Goal: Leave review/rating

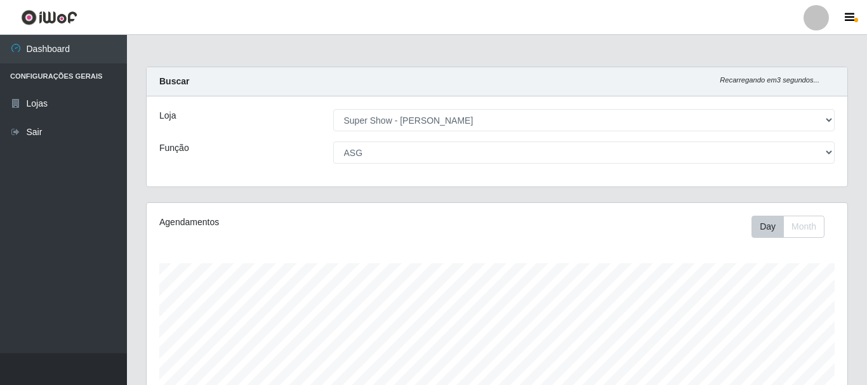
select select "120"
select select "16"
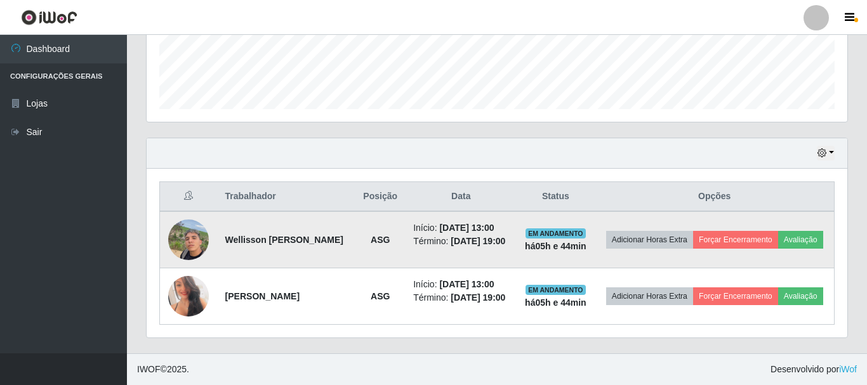
scroll to position [263, 700]
click at [778, 236] on button "Avaliação" at bounding box center [800, 240] width 45 height 18
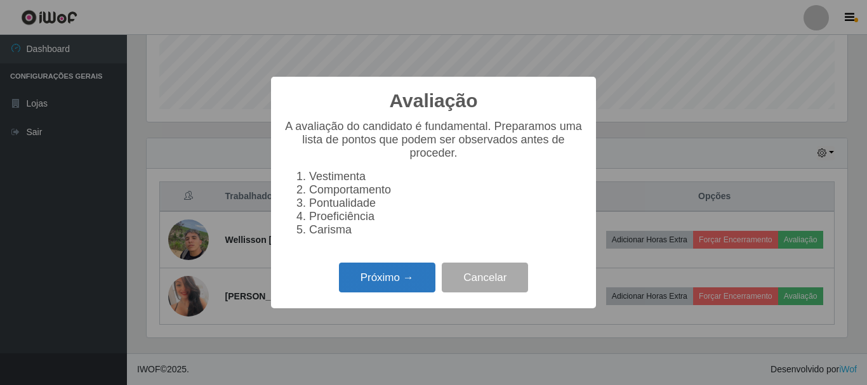
click at [356, 285] on button "Próximo →" at bounding box center [387, 278] width 96 height 30
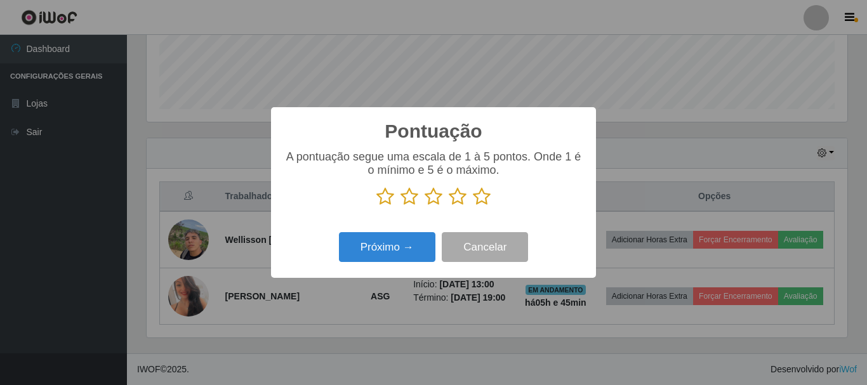
click at [481, 198] on icon at bounding box center [482, 196] width 18 height 19
click at [473, 206] on input "radio" at bounding box center [473, 206] width 0 height 0
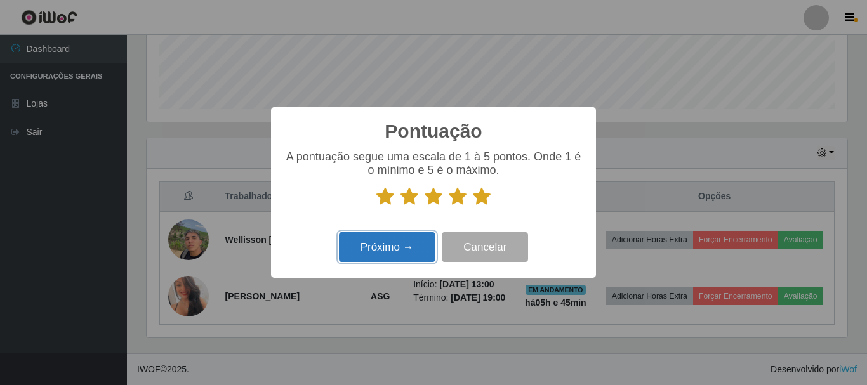
click at [412, 244] on button "Próximo →" at bounding box center [387, 247] width 96 height 30
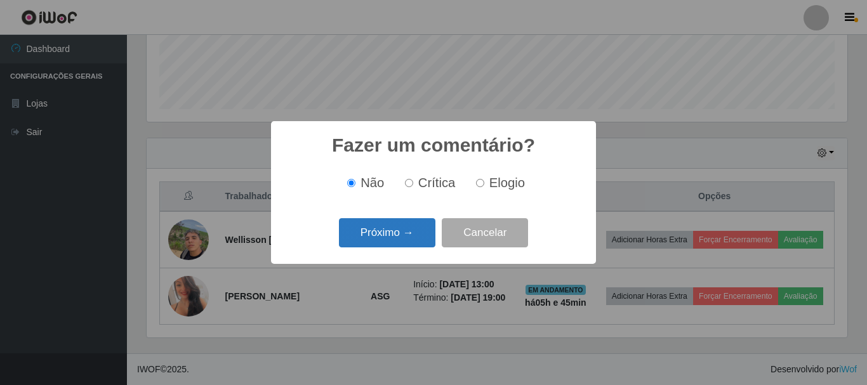
click at [414, 235] on button "Próximo →" at bounding box center [387, 233] width 96 height 30
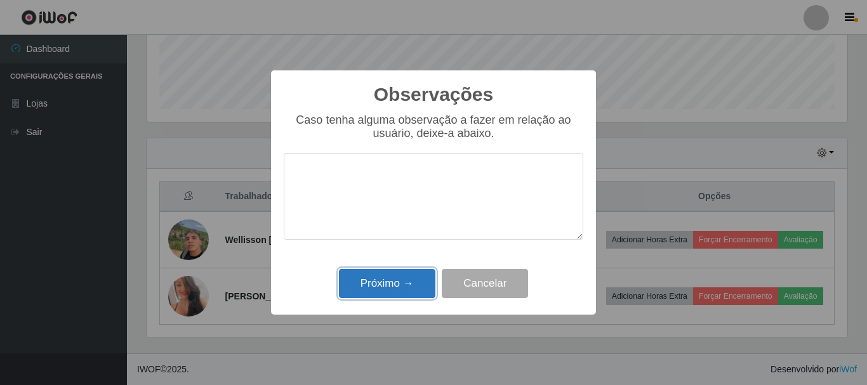
click at [416, 274] on button "Próximo →" at bounding box center [387, 284] width 96 height 30
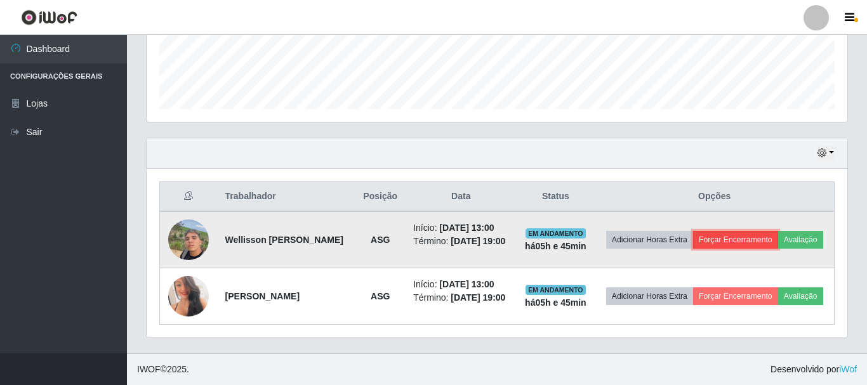
click at [778, 231] on button "Forçar Encerramento" at bounding box center [735, 240] width 85 height 18
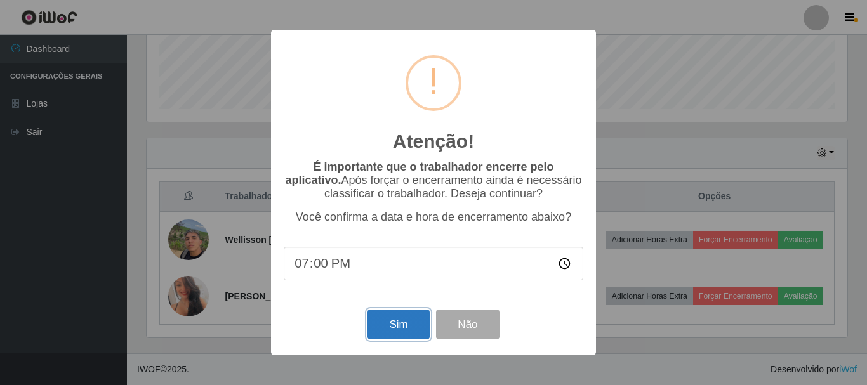
click at [399, 326] on button "Sim" at bounding box center [398, 325] width 62 height 30
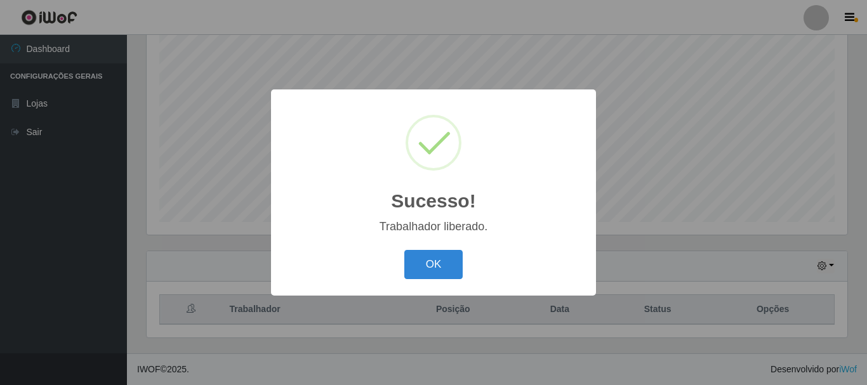
scroll to position [232, 0]
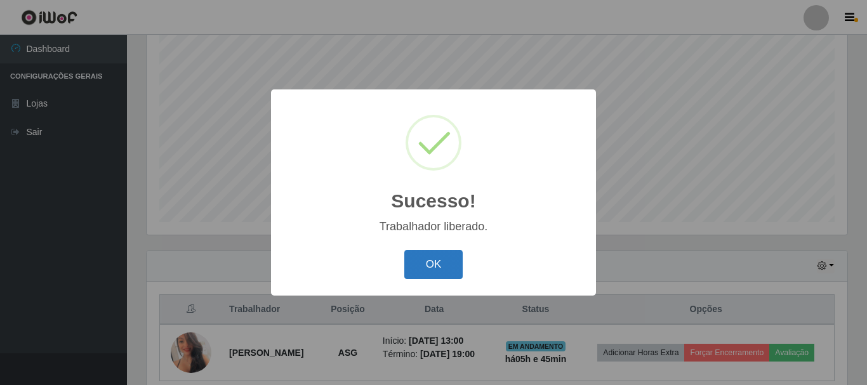
click at [433, 273] on button "OK" at bounding box center [433, 265] width 59 height 30
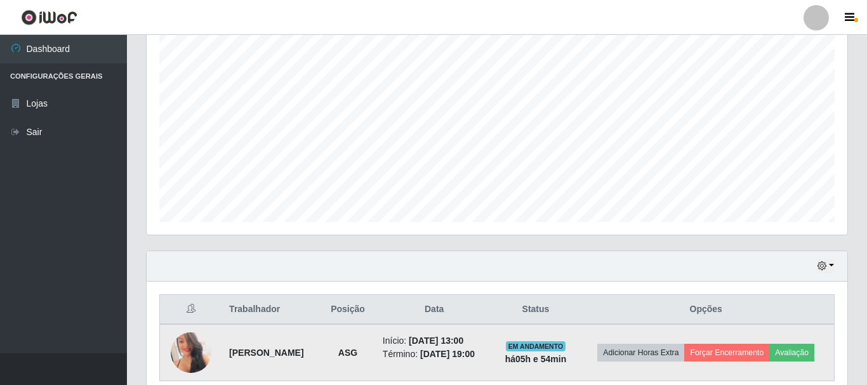
scroll to position [288, 0]
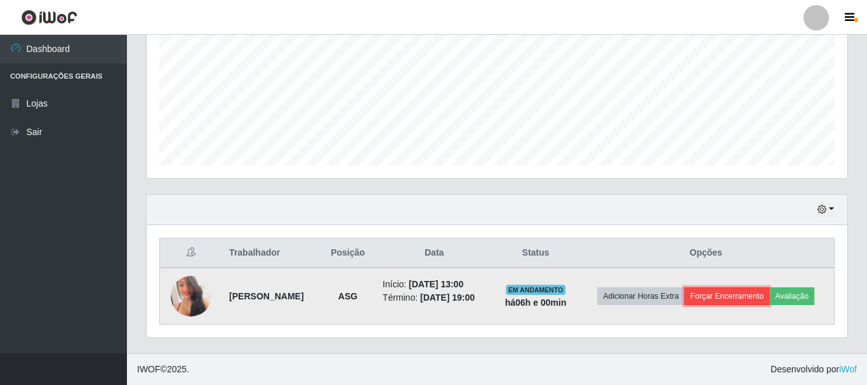
click at [737, 299] on button "Forçar Encerramento" at bounding box center [726, 296] width 85 height 18
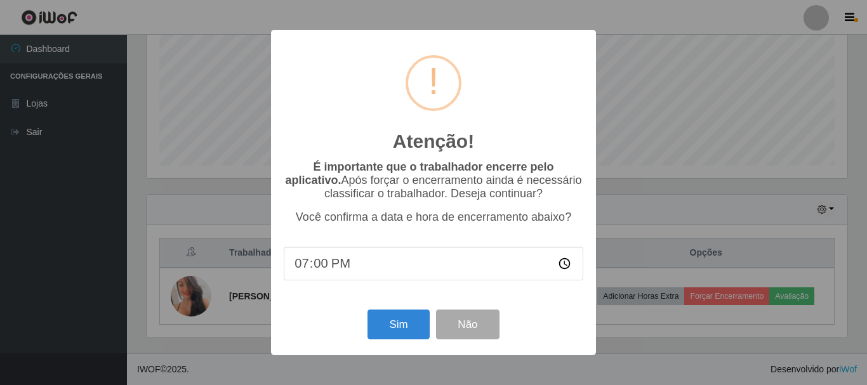
click at [716, 194] on div "Atenção! × É importante que o trabalhador encerre pelo aplicativo. Após forçar …" at bounding box center [433, 192] width 867 height 385
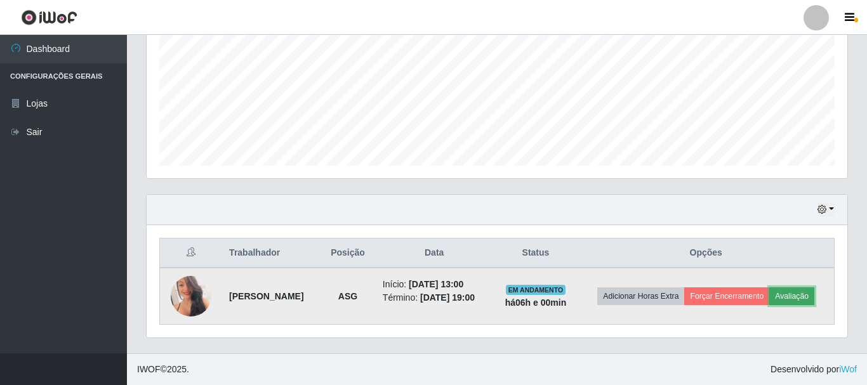
click at [802, 296] on button "Avaliação" at bounding box center [791, 296] width 45 height 18
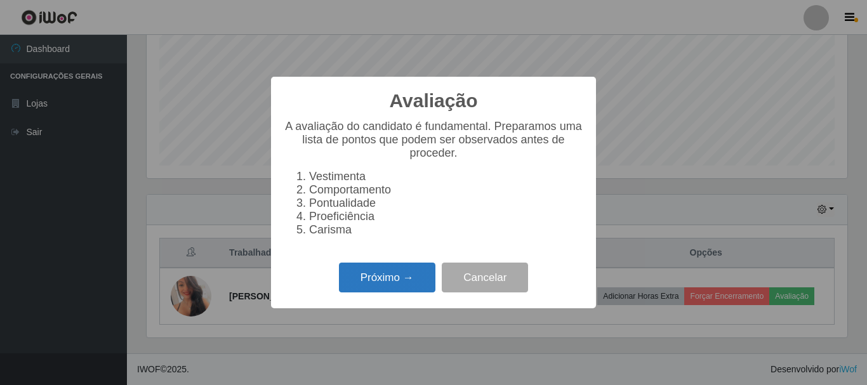
click at [365, 286] on button "Próximo →" at bounding box center [387, 278] width 96 height 30
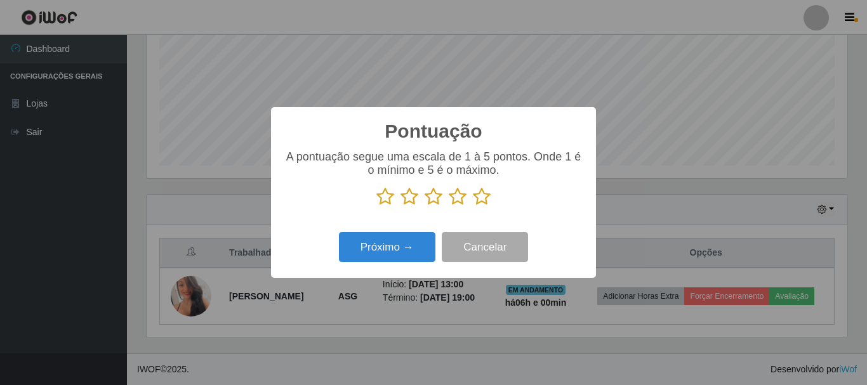
click at [483, 195] on icon at bounding box center [482, 196] width 18 height 19
click at [473, 206] on input "radio" at bounding box center [473, 206] width 0 height 0
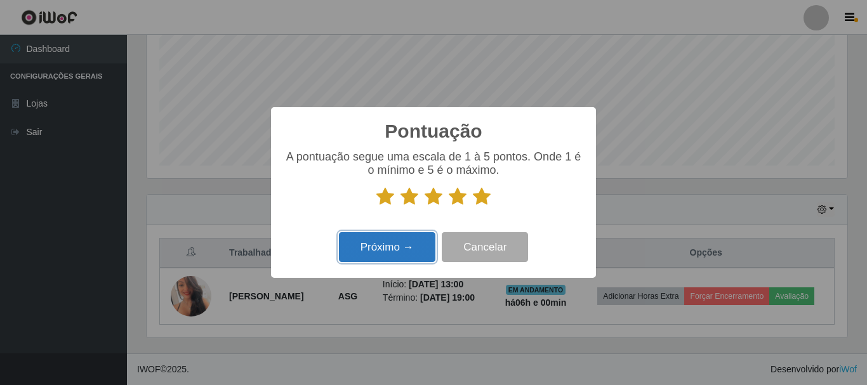
click at [409, 242] on button "Próximo →" at bounding box center [387, 247] width 96 height 30
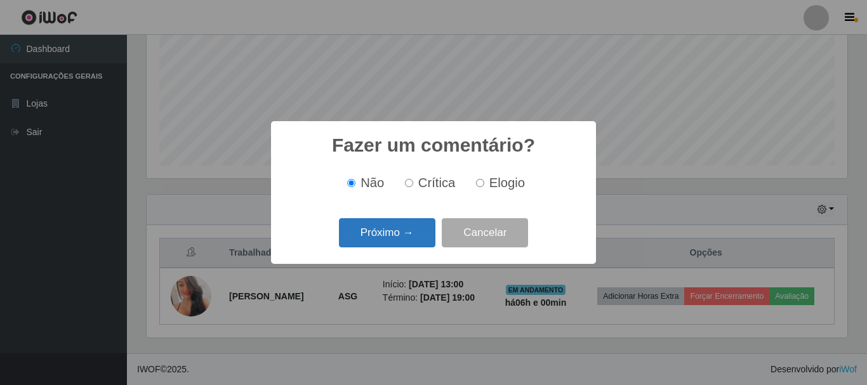
click at [409, 234] on button "Próximo →" at bounding box center [387, 233] width 96 height 30
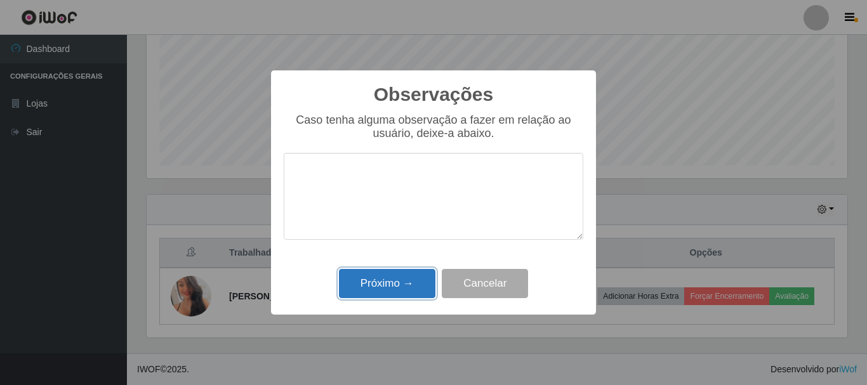
click at [397, 284] on button "Próximo →" at bounding box center [387, 284] width 96 height 30
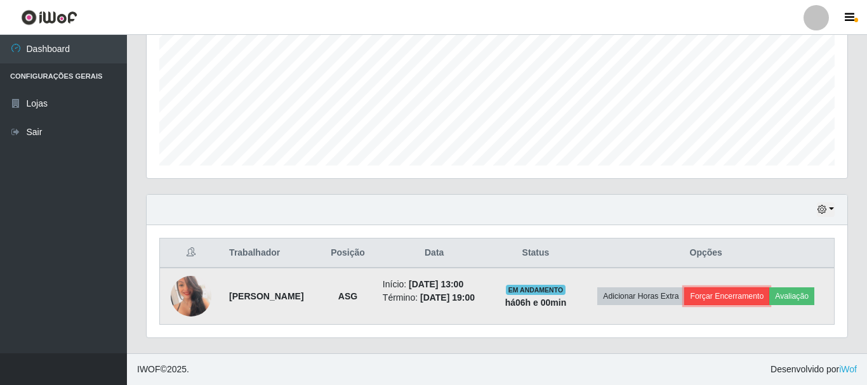
click at [742, 289] on button "Forçar Encerramento" at bounding box center [726, 296] width 85 height 18
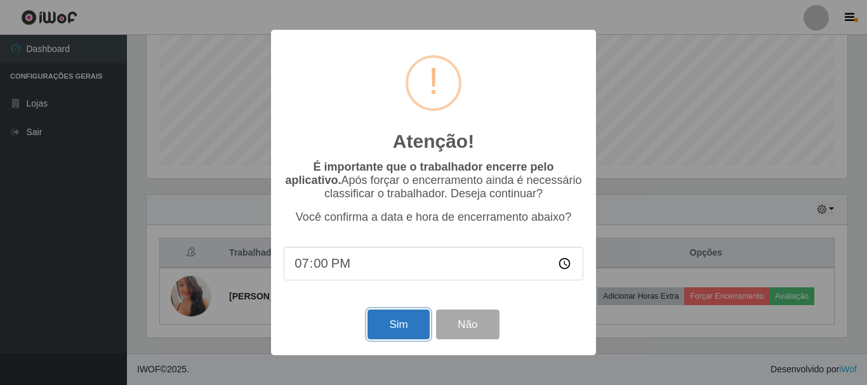
click at [388, 331] on button "Sim" at bounding box center [398, 325] width 62 height 30
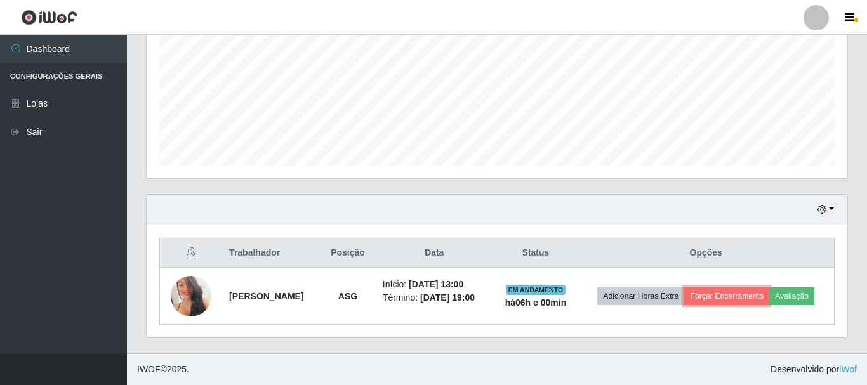
scroll to position [232, 0]
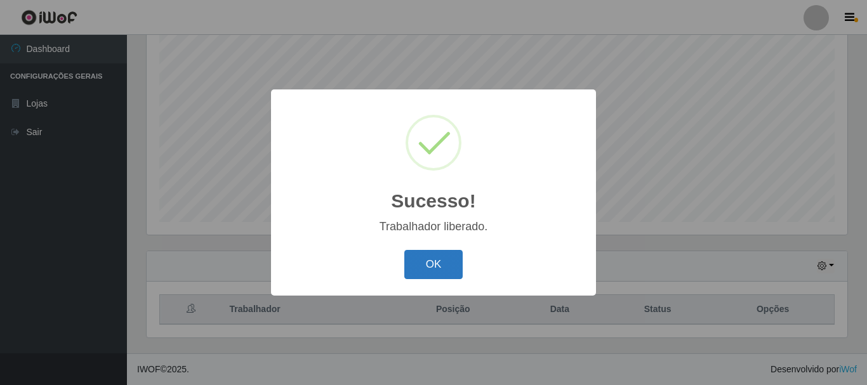
click at [421, 266] on button "OK" at bounding box center [433, 265] width 59 height 30
